Goal: Transaction & Acquisition: Obtain resource

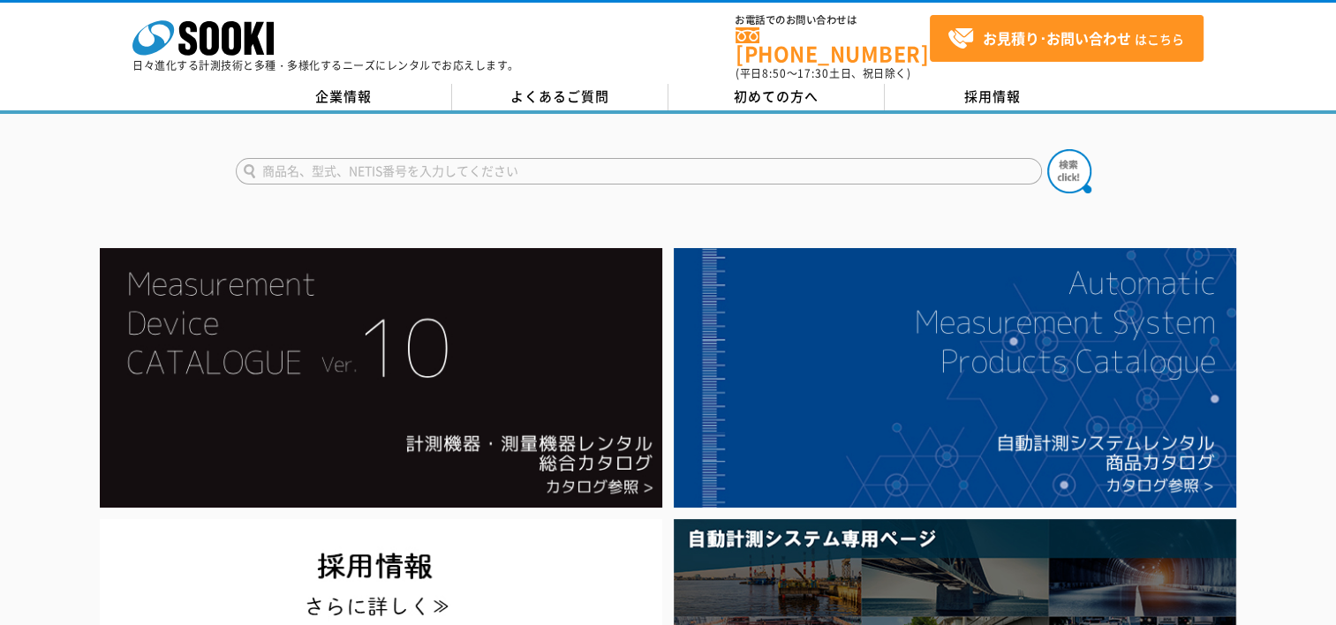
click at [719, 158] on input "text" at bounding box center [639, 171] width 806 height 26
type input "酸素計"
click at [1067, 169] on img at bounding box center [1069, 171] width 44 height 44
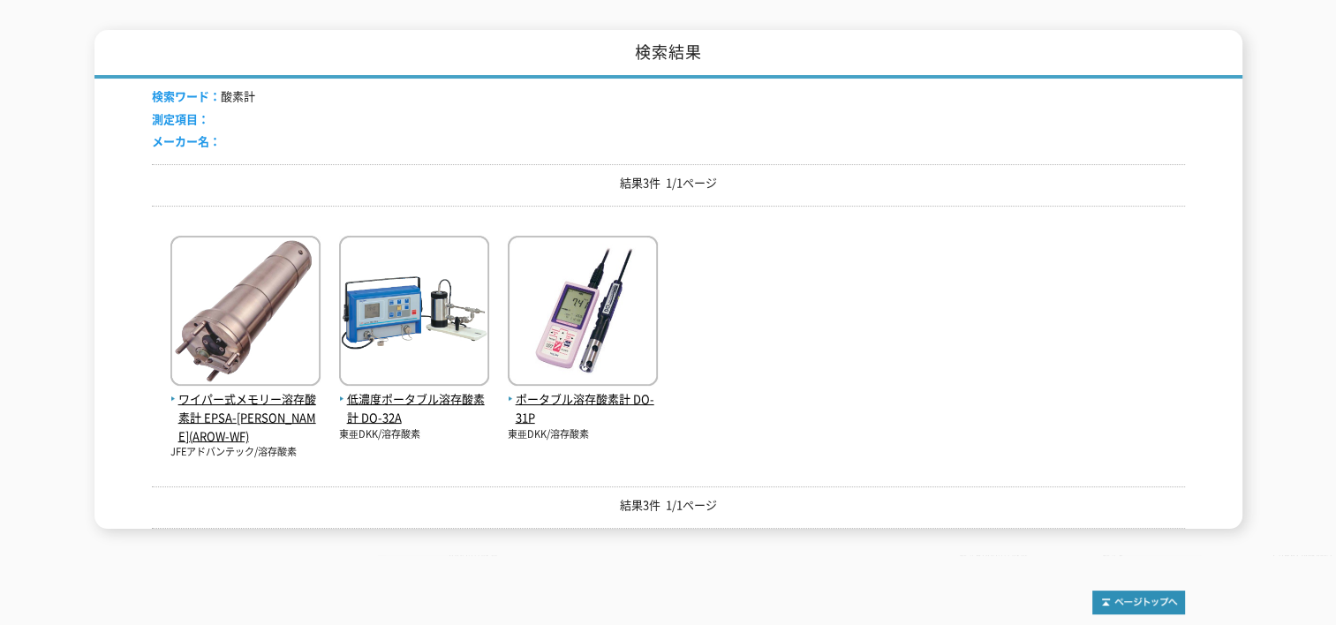
scroll to position [265, 0]
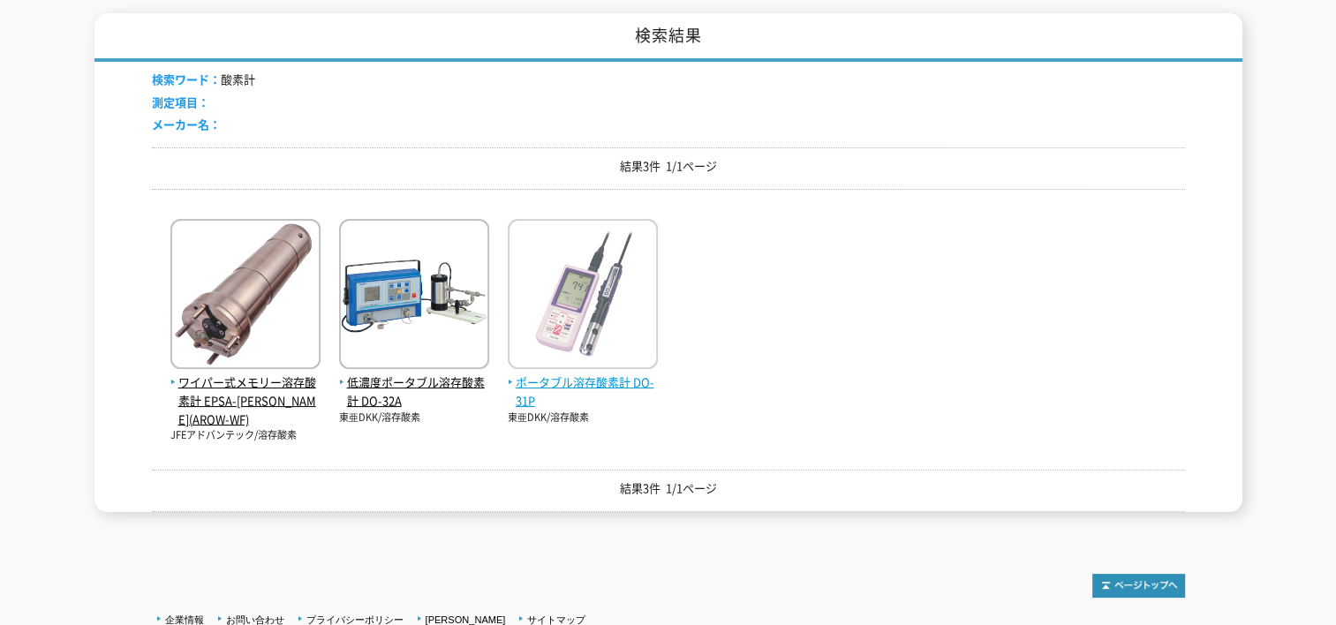
click at [583, 311] on img at bounding box center [583, 296] width 150 height 155
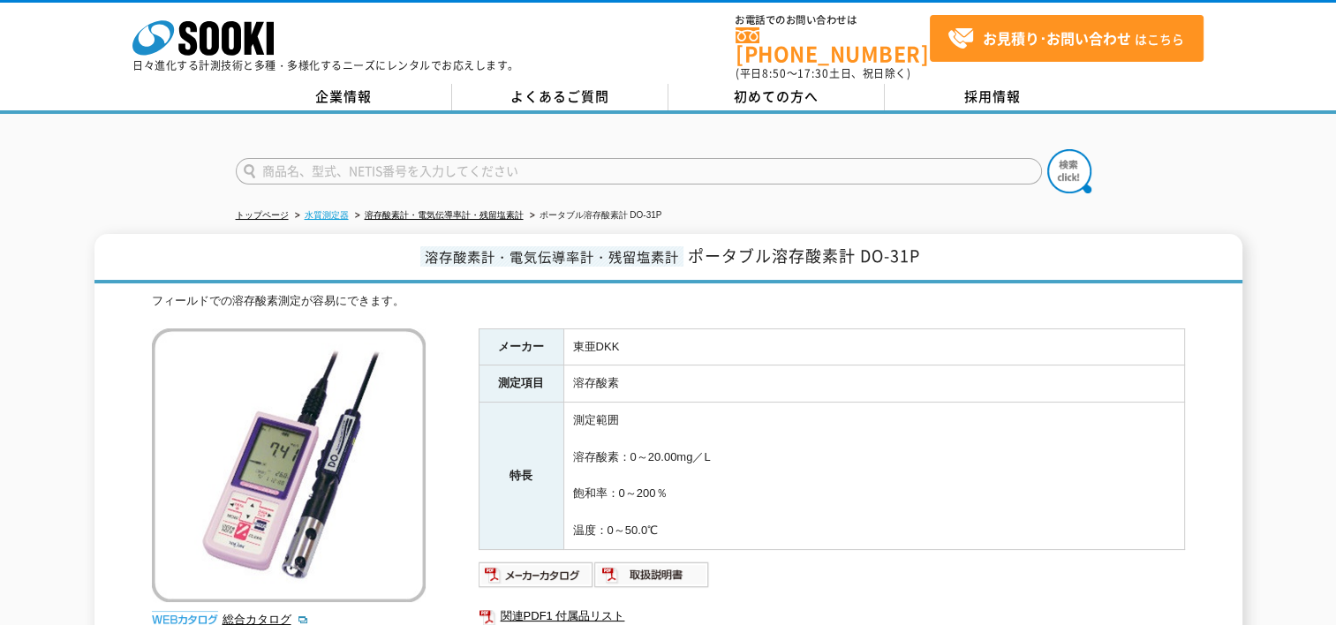
click at [336, 210] on link "水質測定器" at bounding box center [327, 215] width 44 height 10
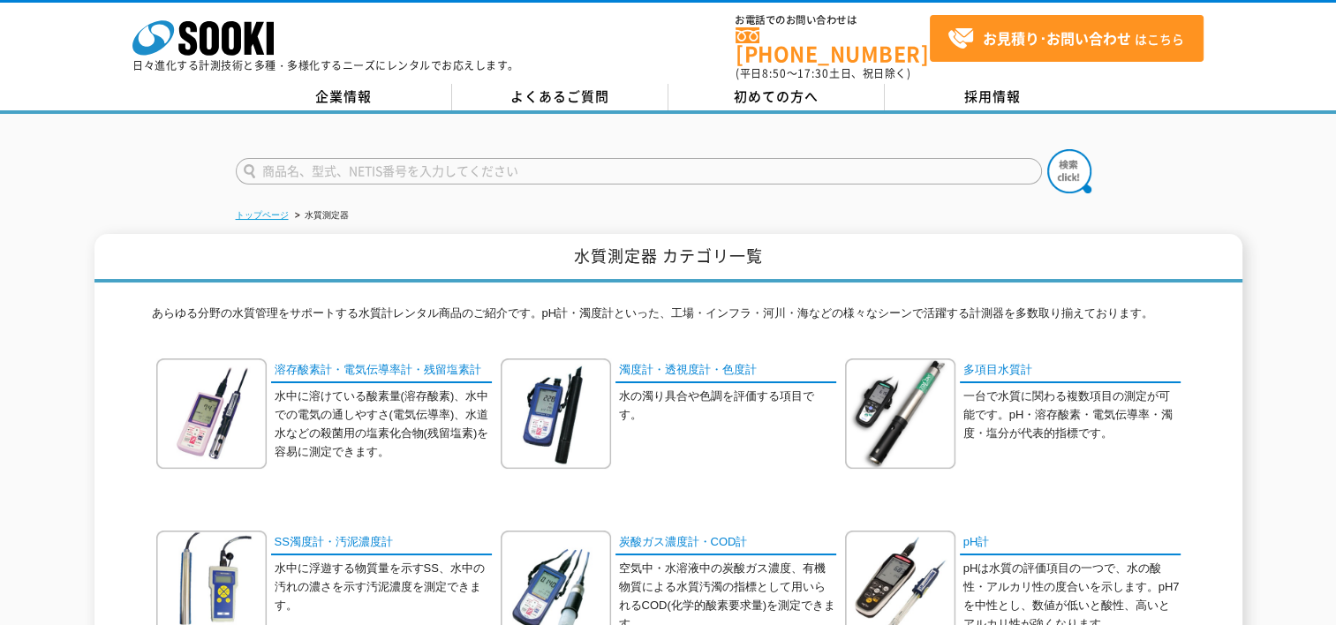
click at [279, 210] on link "トップページ" at bounding box center [262, 215] width 53 height 10
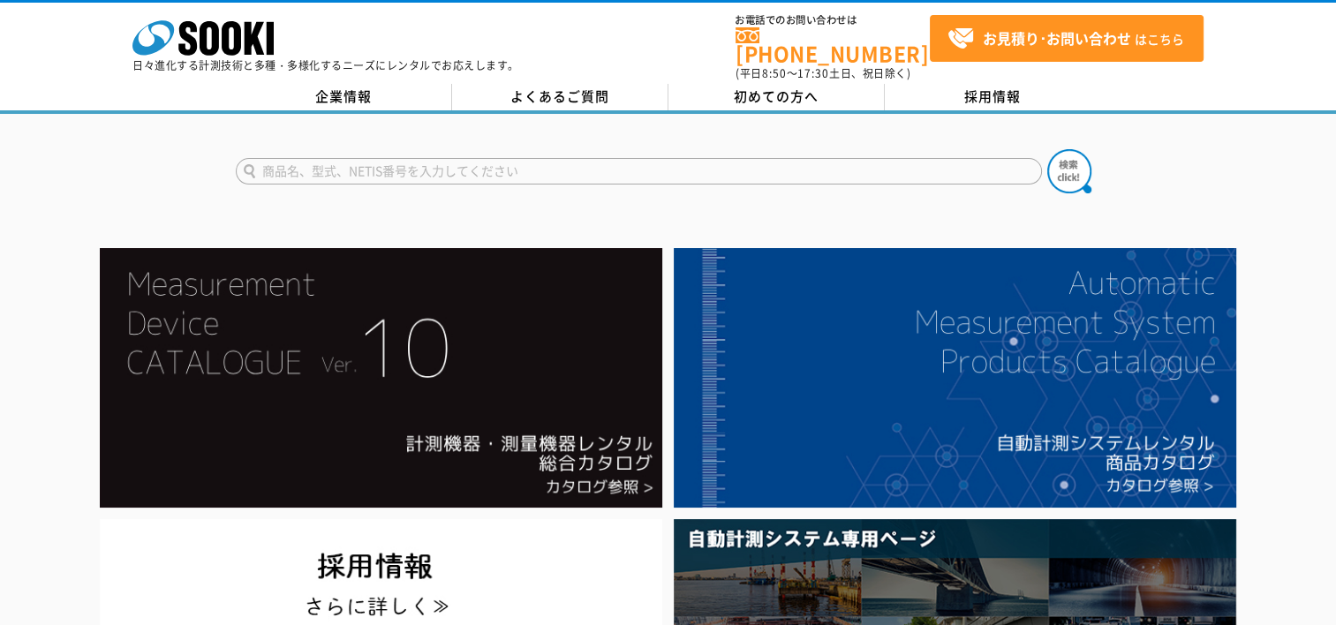
click at [410, 158] on input "text" at bounding box center [639, 171] width 806 height 26
type input "酸素計"
click at [1057, 159] on img at bounding box center [1069, 171] width 44 height 44
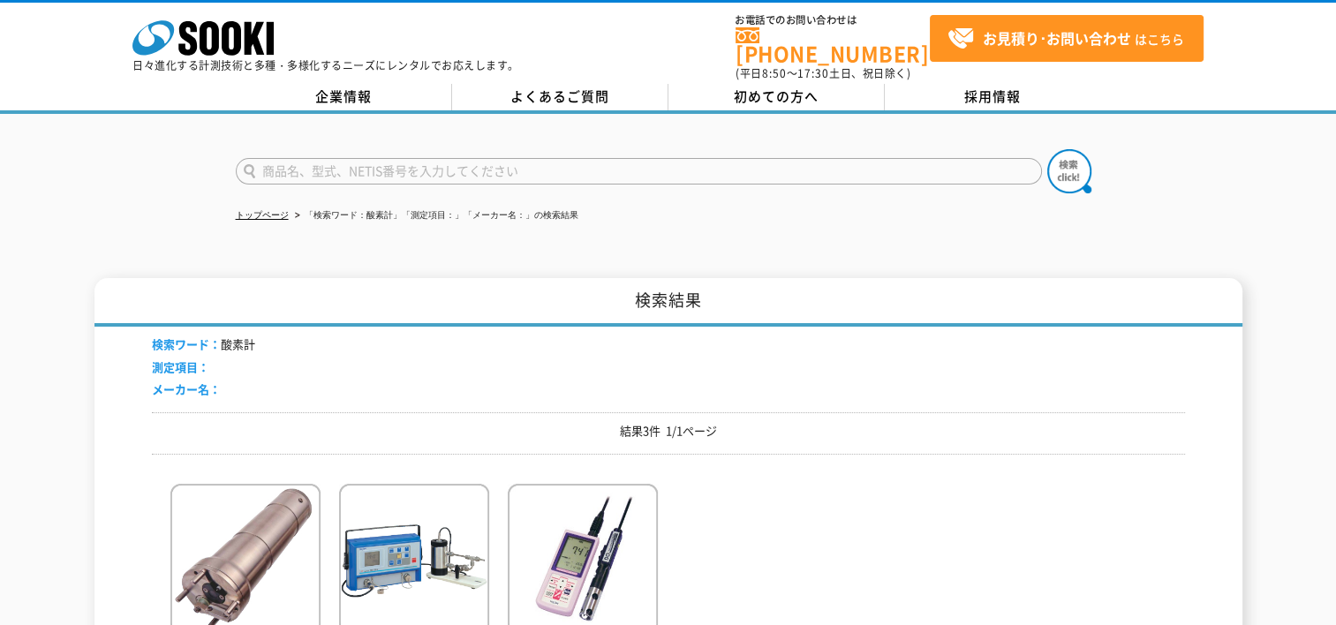
click at [660, 161] on input "text" at bounding box center [639, 171] width 806 height 26
type input "ガス検知器"
click at [1081, 162] on img at bounding box center [1069, 171] width 44 height 44
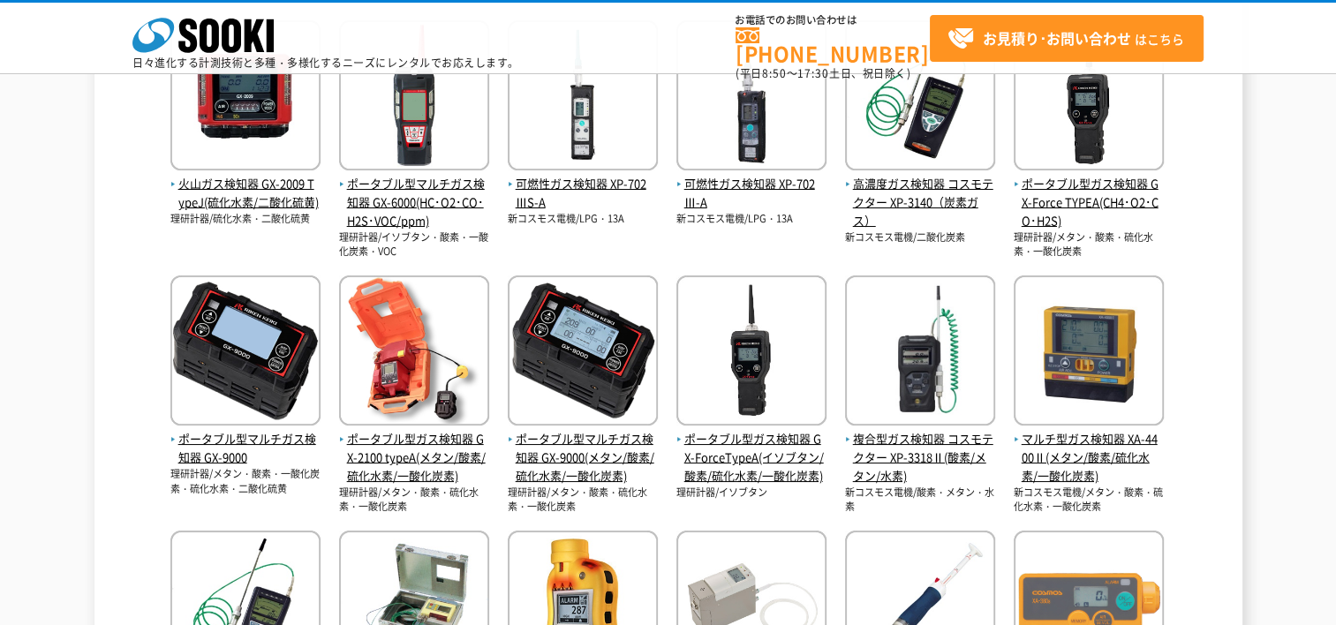
scroll to position [441, 0]
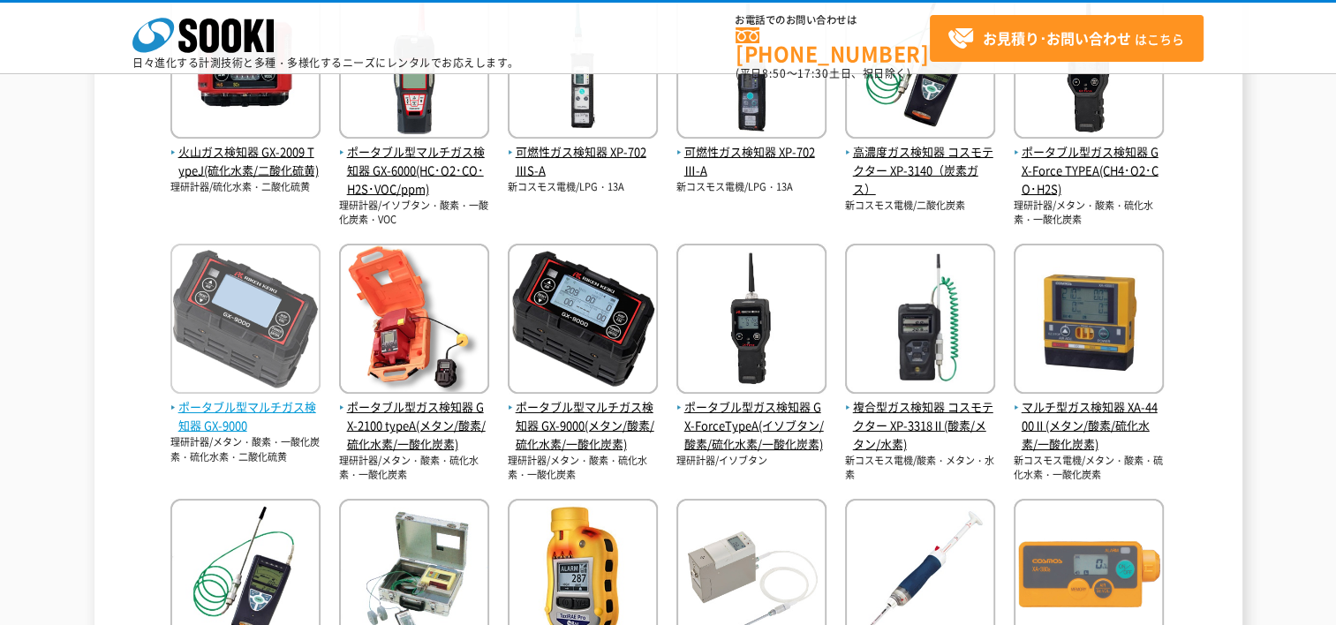
click at [261, 323] on img at bounding box center [245, 321] width 150 height 155
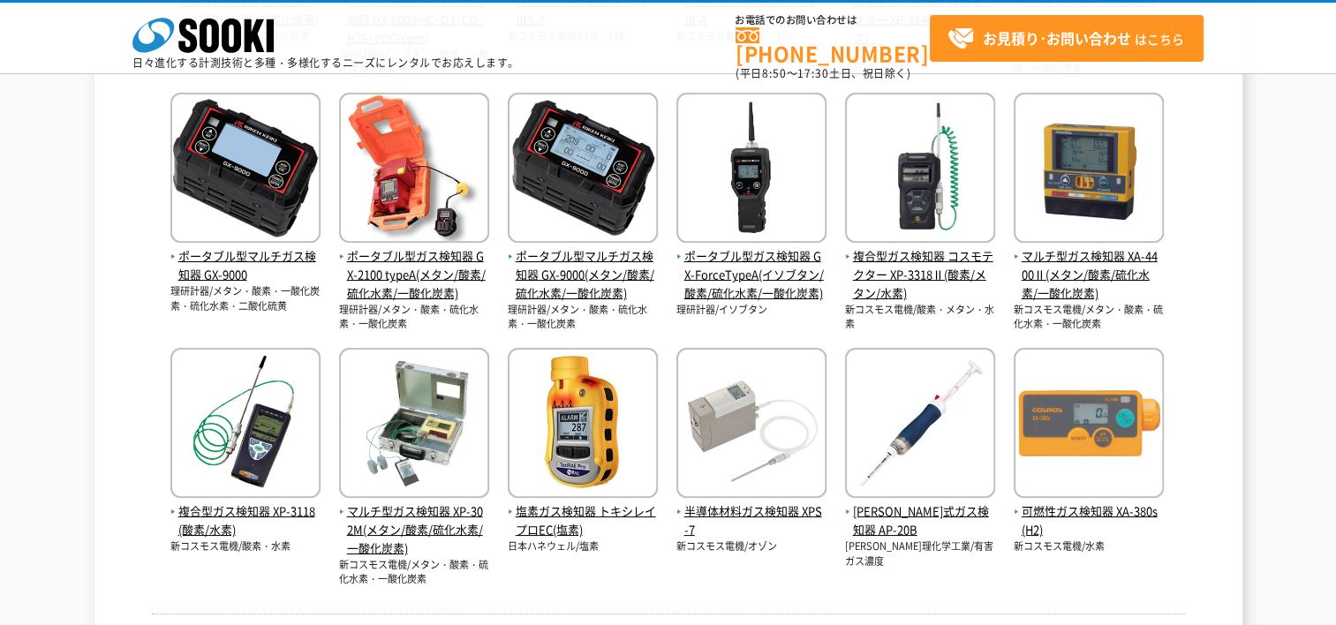
scroll to position [706, 0]
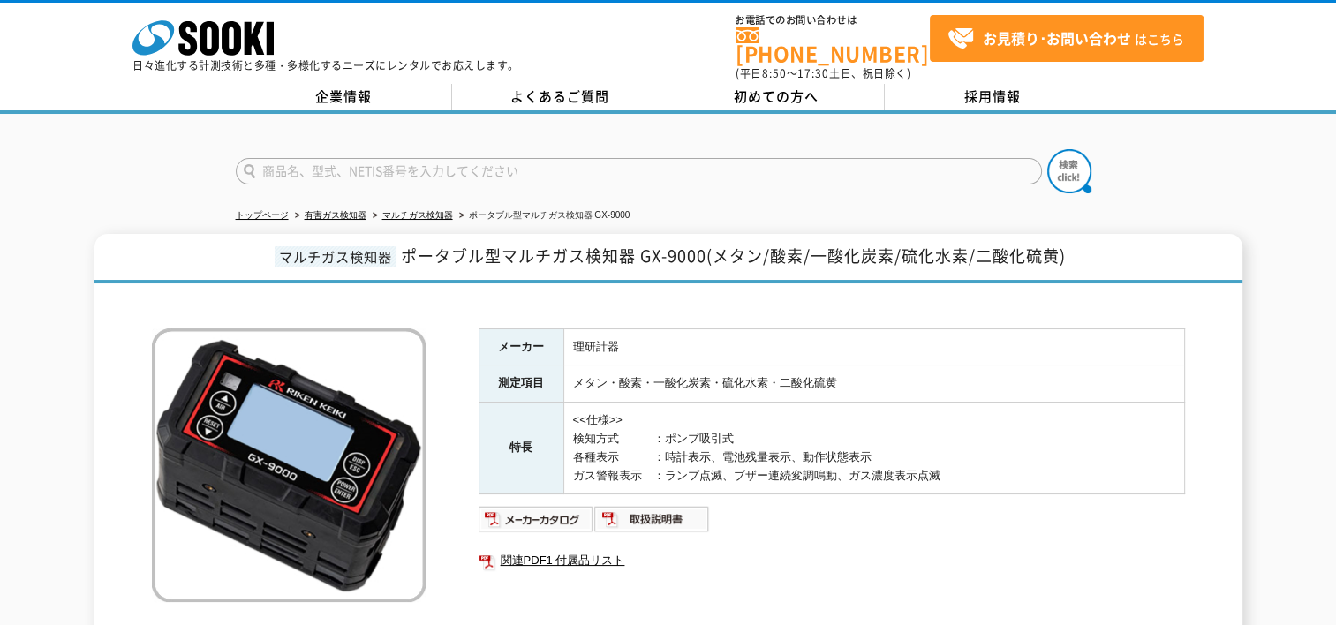
scroll to position [88, 0]
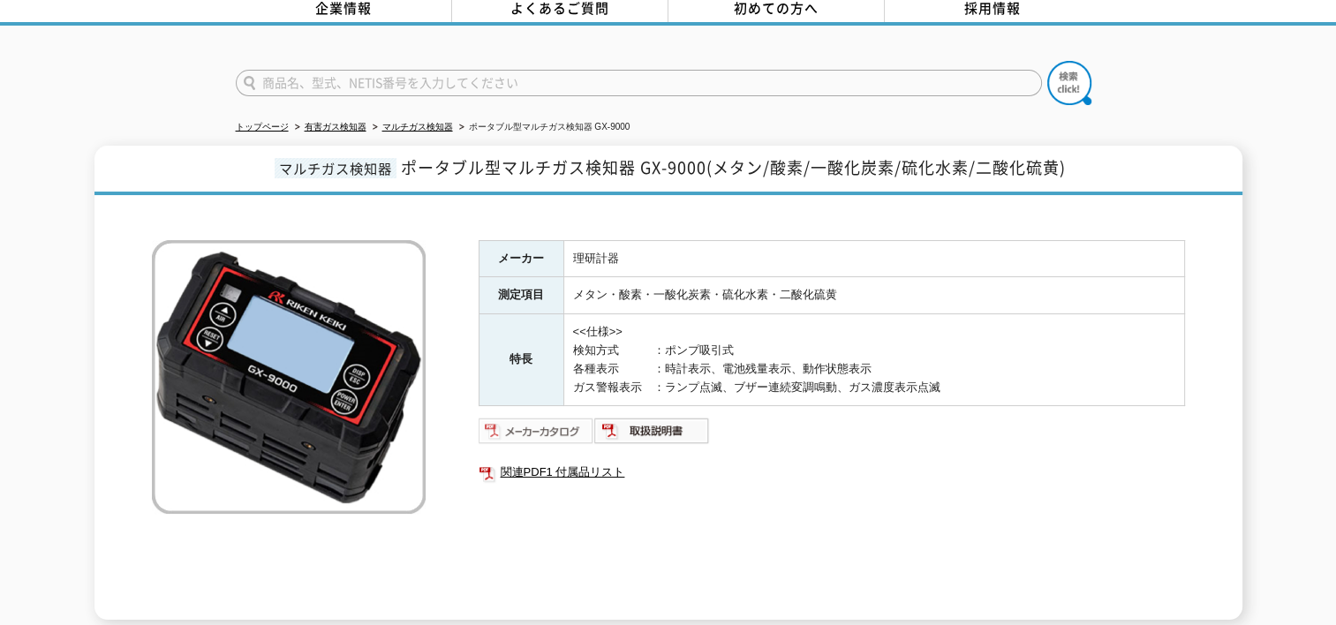
click at [563, 417] on img at bounding box center [537, 431] width 116 height 28
